Goal: Use online tool/utility: Utilize a website feature to perform a specific function

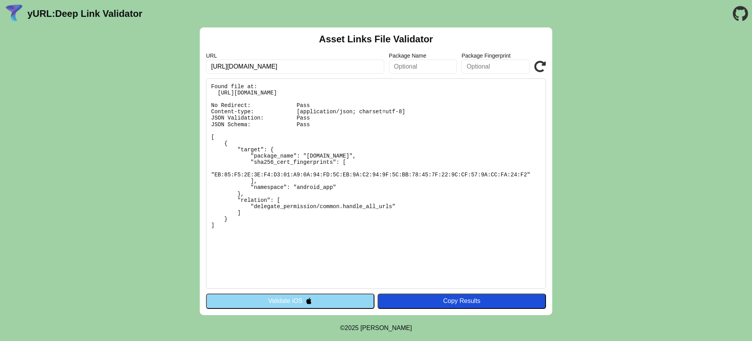
click at [93, 12] on link "yURL: Deep Link Validator" at bounding box center [84, 13] width 115 height 11
